Goal: Information Seeking & Learning: Learn about a topic

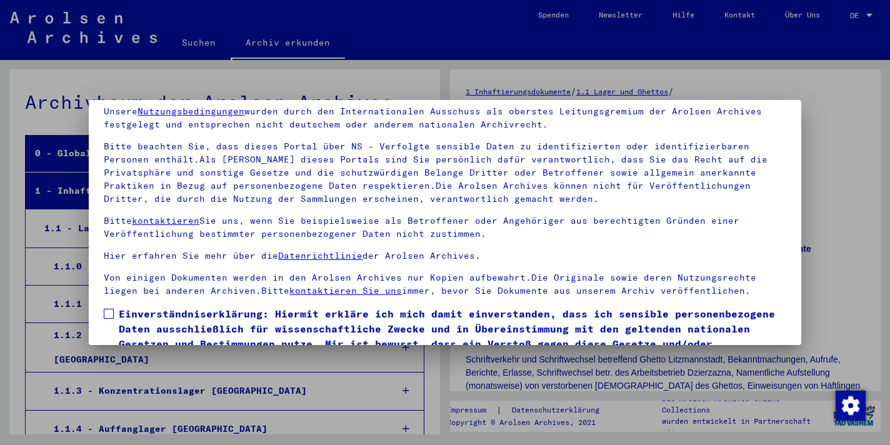
scroll to position [109, 0]
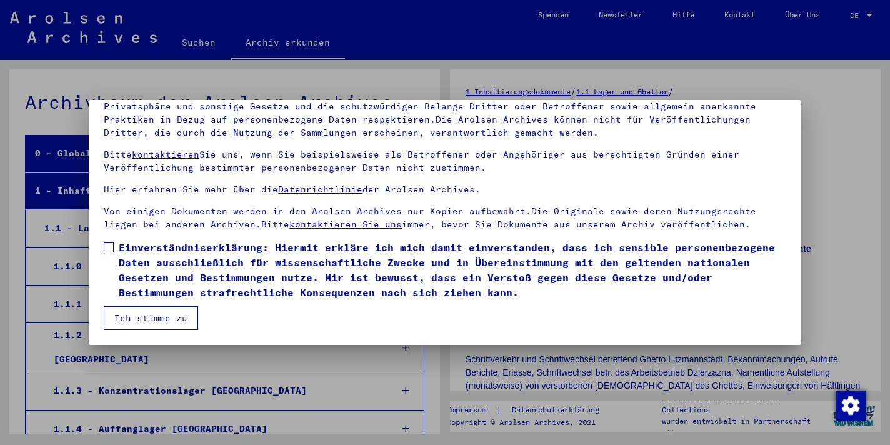
click at [114, 243] on span at bounding box center [109, 248] width 10 height 10
click at [164, 310] on button "Ich stimme zu" at bounding box center [151, 318] width 94 height 24
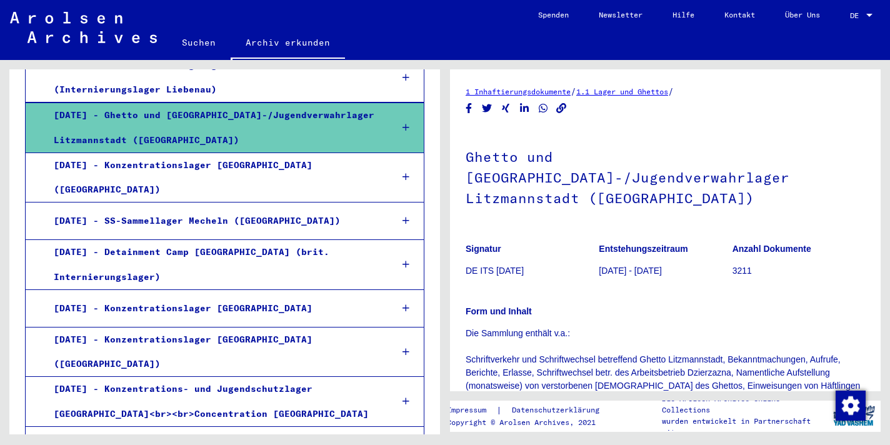
scroll to position [1024, 0]
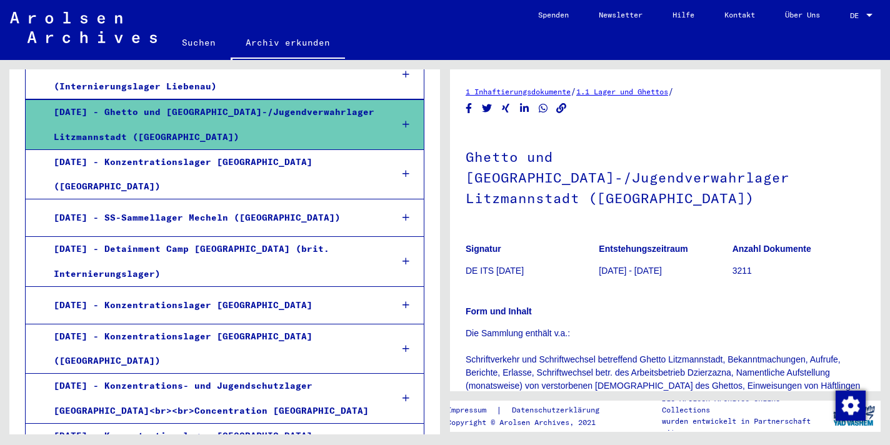
click at [209, 149] on div "[DATE] - Ghetto und [GEOGRAPHIC_DATA]-/Jugendverwahrlager Litzmannstadt ([GEOGR…" at bounding box center [212, 124] width 337 height 49
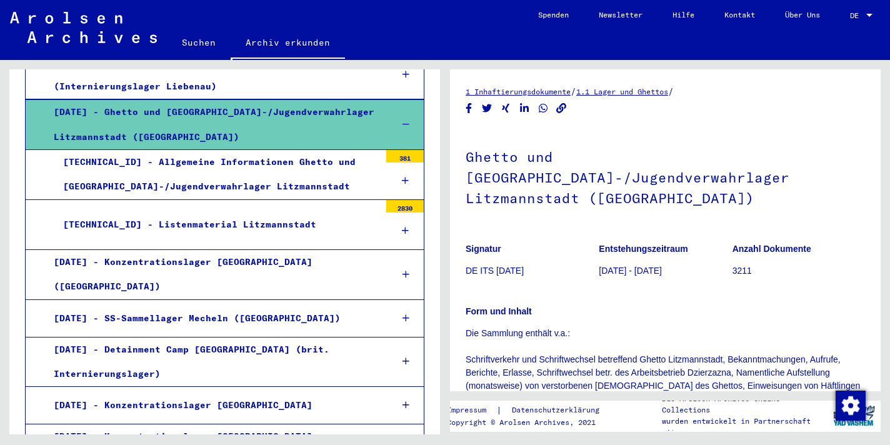
click at [210, 237] on div "[TECHNICAL_ID] - Listenmaterial Litzmannstadt" at bounding box center [217, 225] width 326 height 24
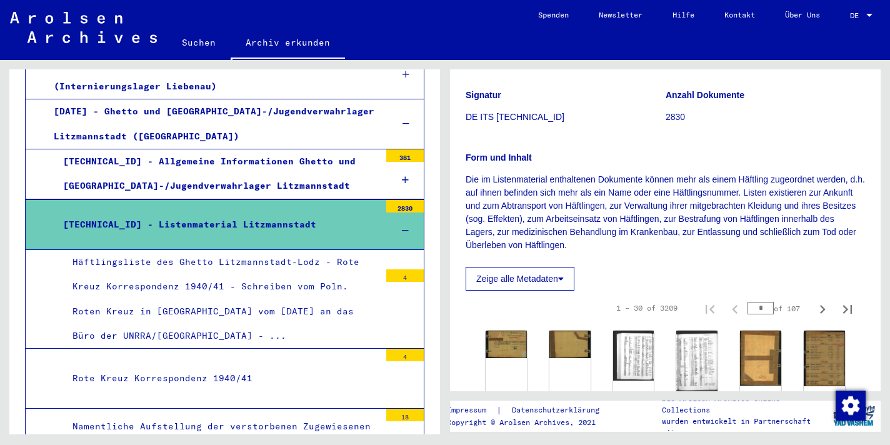
scroll to position [122, 0]
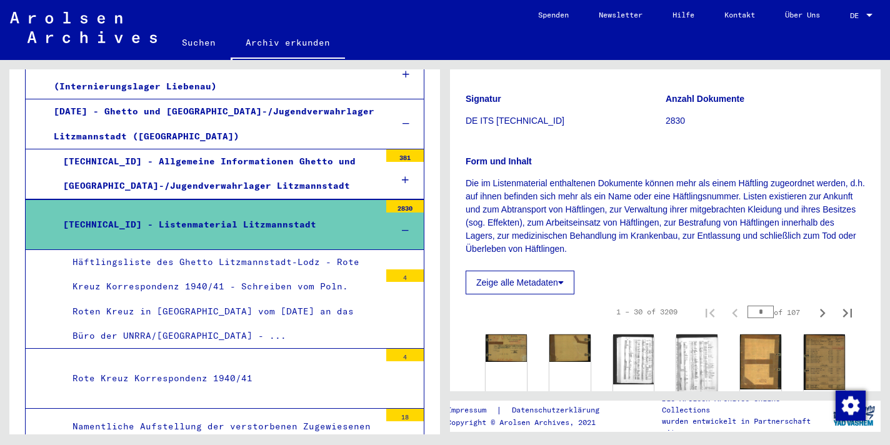
click at [387, 213] on div "2830" at bounding box center [405, 206] width 38 height 13
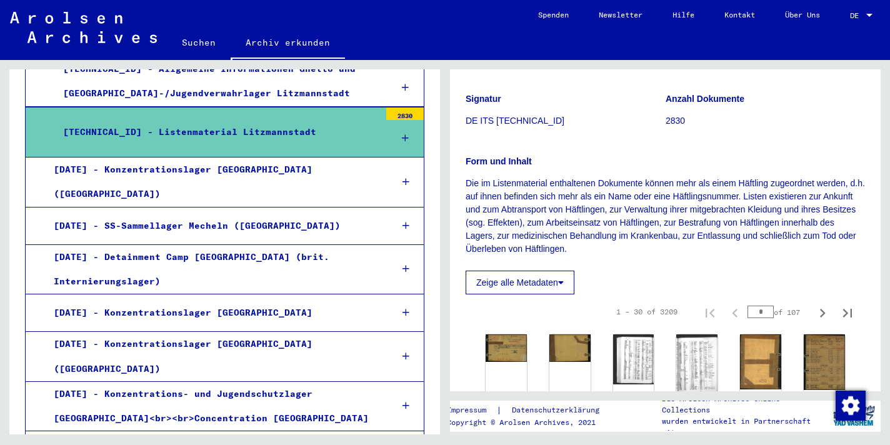
scroll to position [1195, 0]
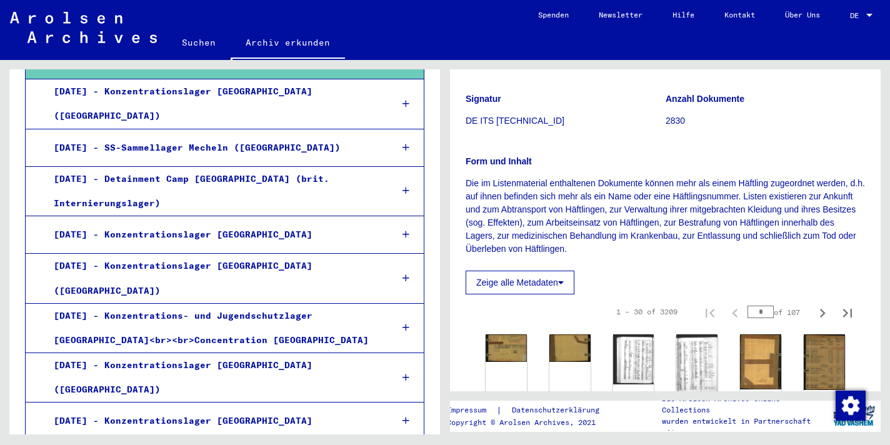
click at [233, 66] on div "[TECHNICAL_ID] - Listenmaterial Litzmannstadt" at bounding box center [217, 54] width 326 height 24
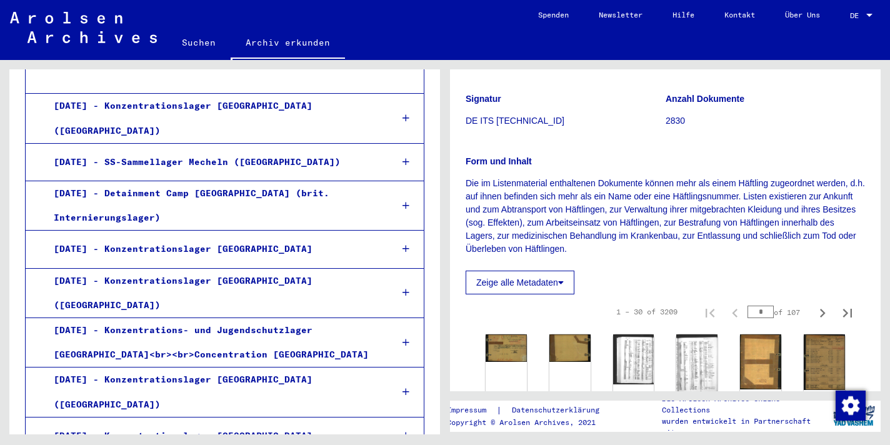
scroll to position [1914, 0]
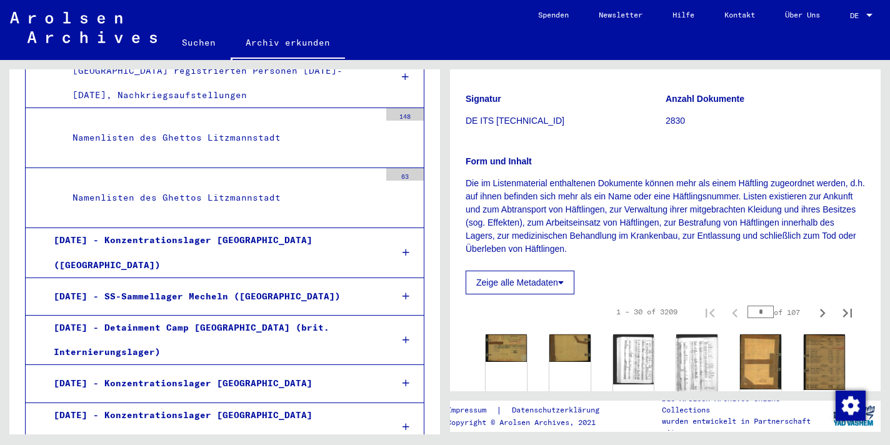
click at [231, 108] on div "Alphabetische Namenverzeichnisse über die im [GEOGRAPHIC_DATA] registrierten Pe…" at bounding box center [221, 71] width 317 height 74
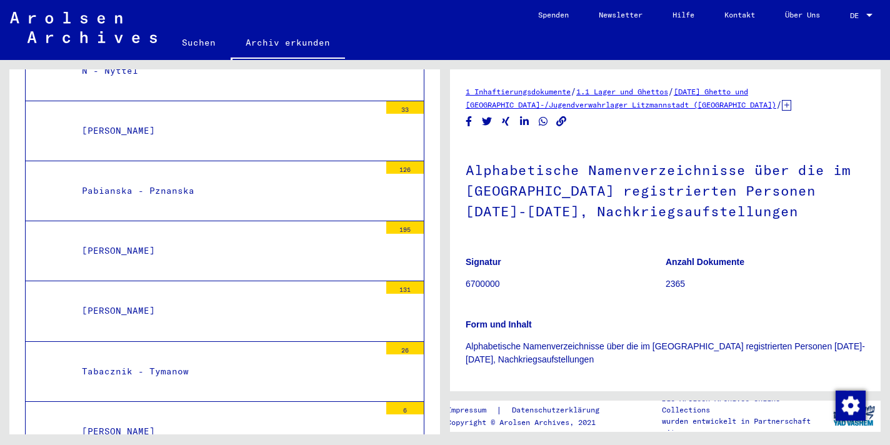
scroll to position [2828, 0]
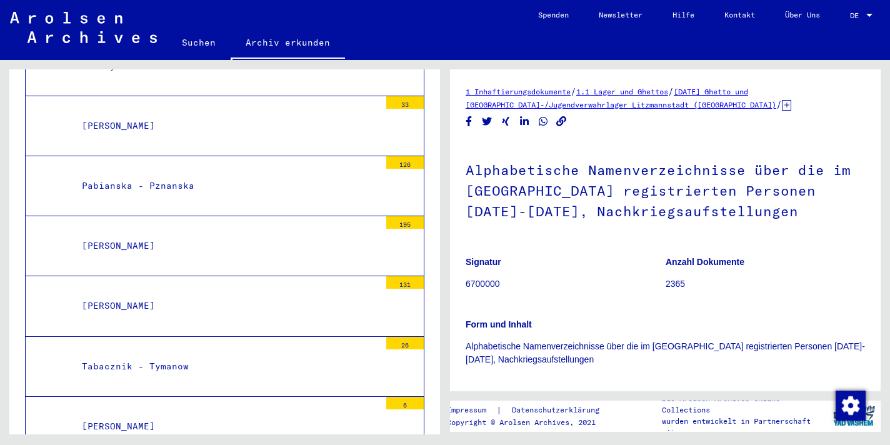
click at [175, 198] on div "Pabianska - Pznanska" at bounding box center [227, 186] width 308 height 24
